Goal: Information Seeking & Learning: Find specific fact

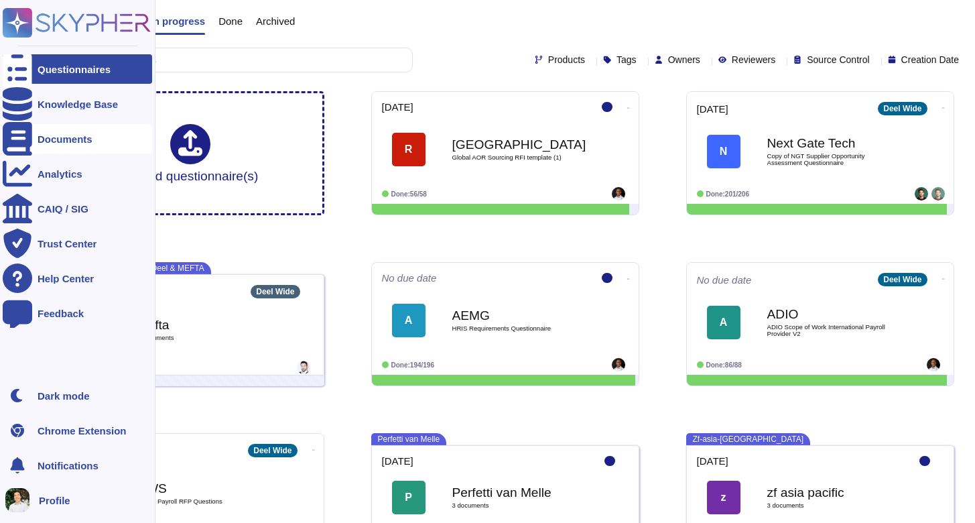
click at [28, 135] on div at bounding box center [17, 138] width 29 height 29
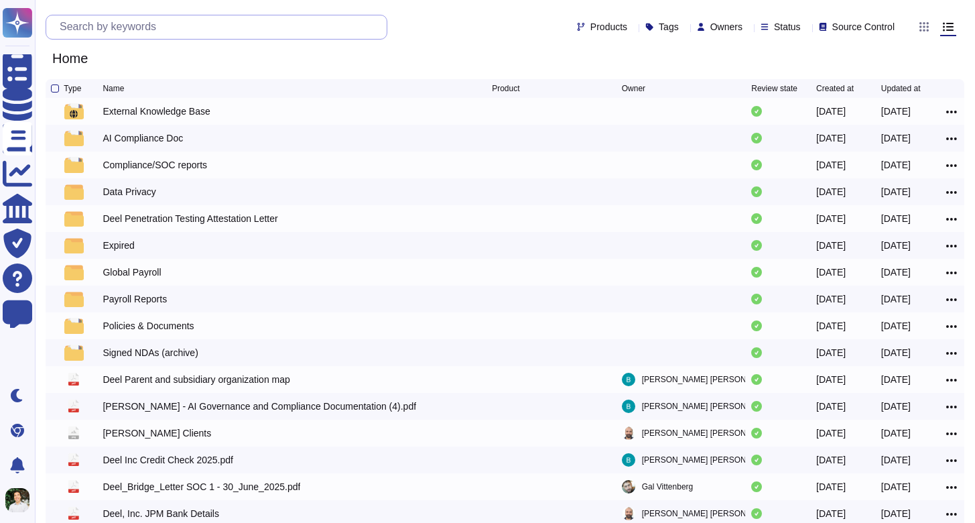
click at [181, 34] on input "text" at bounding box center [220, 26] width 334 height 23
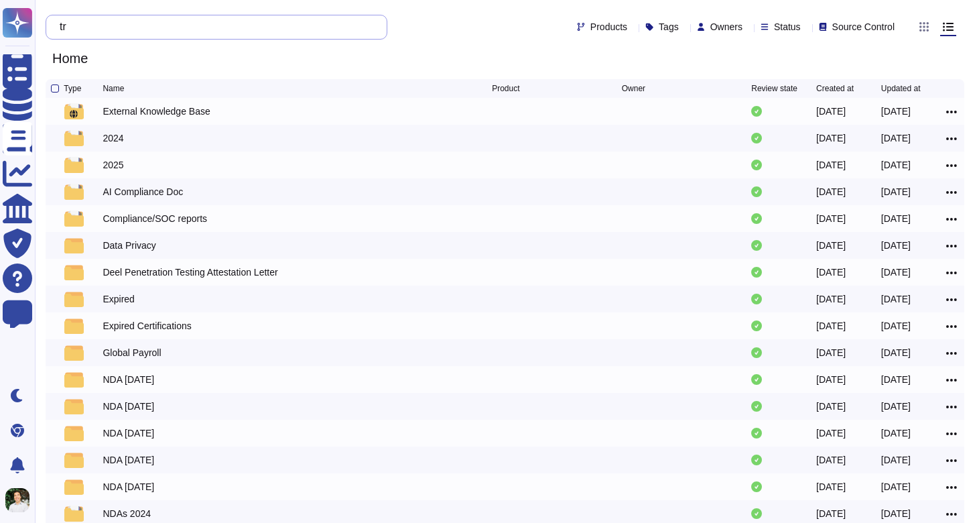
type input "t"
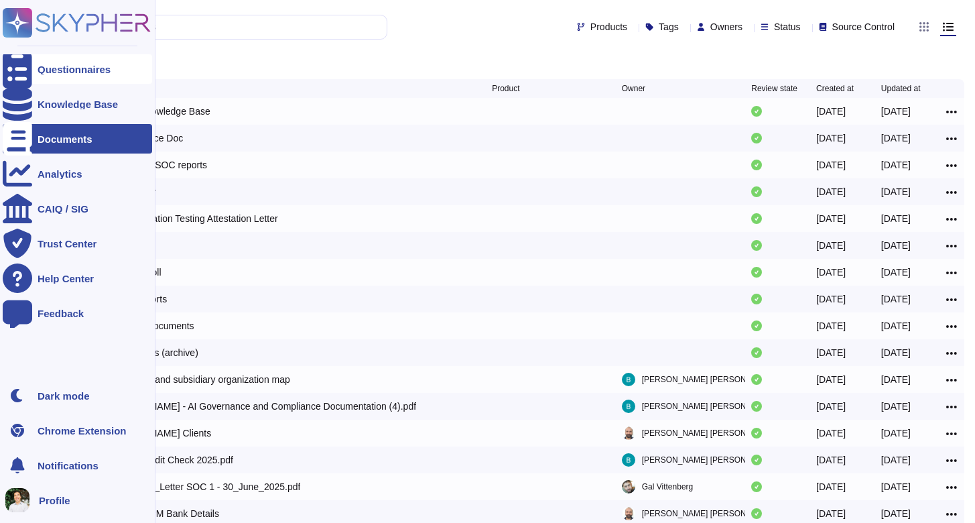
click at [63, 67] on div "Questionnaires" at bounding box center [74, 69] width 73 height 10
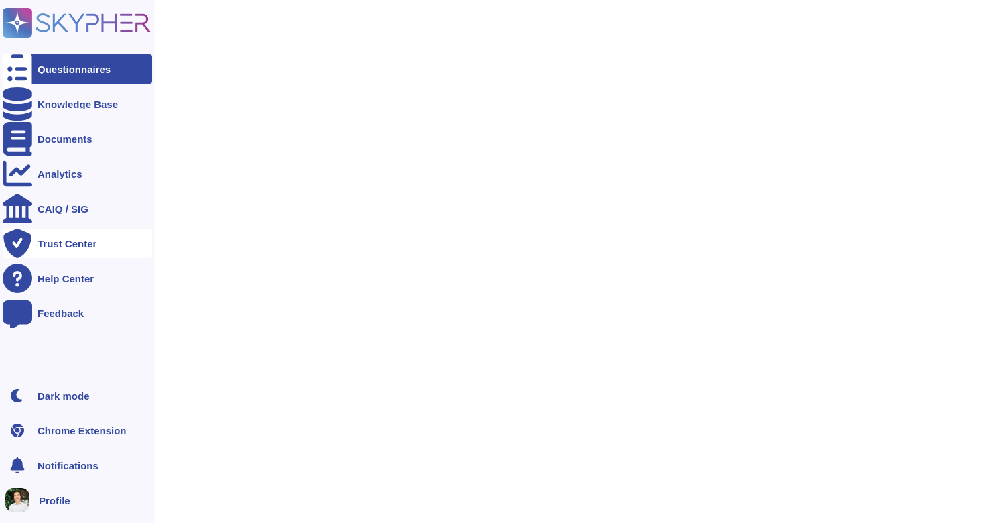
click at [92, 244] on div "Trust Center" at bounding box center [67, 244] width 59 height 10
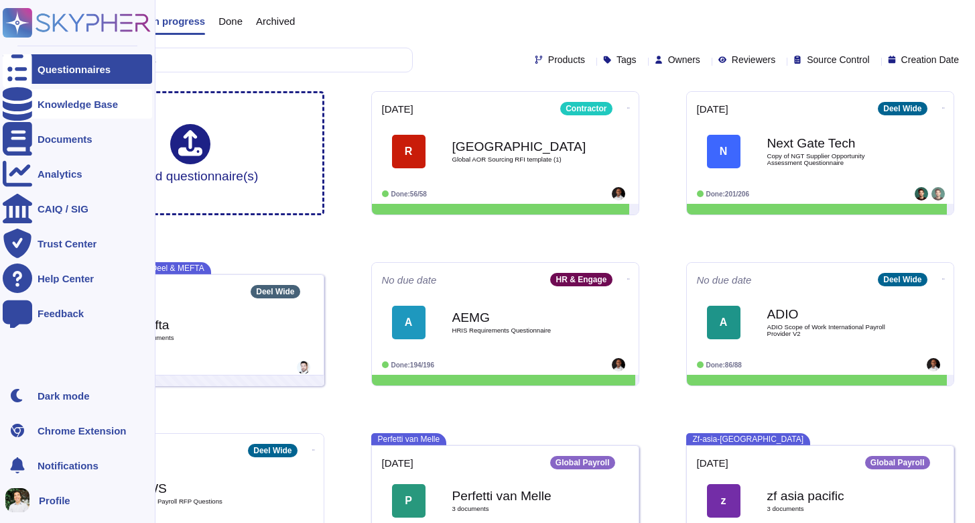
click at [37, 103] on div "Knowledge Base" at bounding box center [77, 103] width 149 height 29
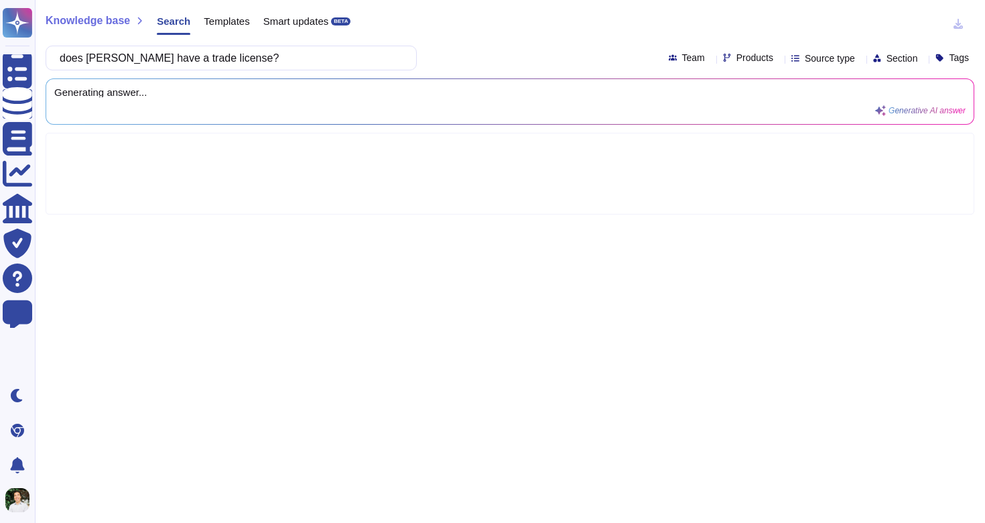
type input "does [PERSON_NAME] have a trade license?"
